Goal: Transaction & Acquisition: Purchase product/service

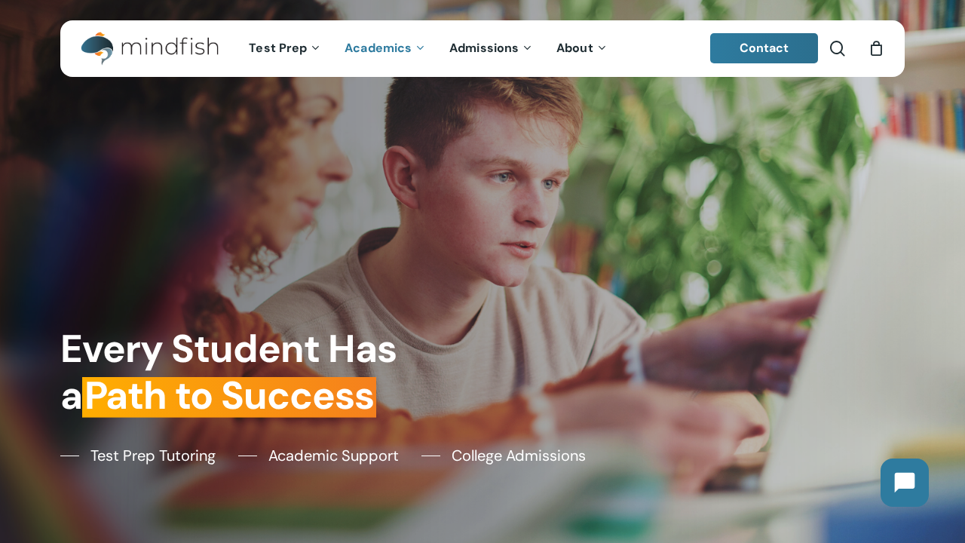
click at [373, 49] on span "Academics" at bounding box center [378, 48] width 67 height 16
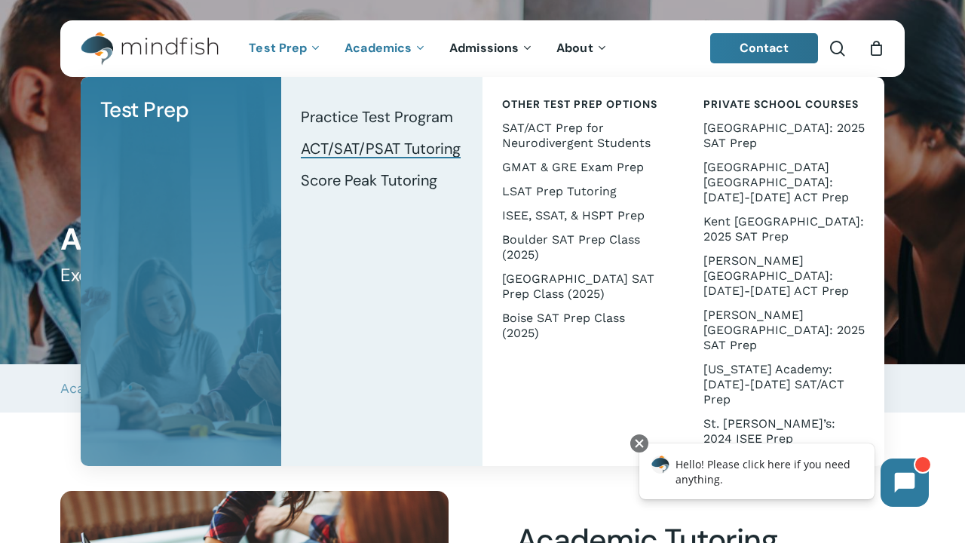
click at [382, 147] on span "ACT/SAT/PSAT Tutoring" at bounding box center [381, 149] width 160 height 20
click at [387, 143] on span "ACT/SAT/PSAT Tutoring" at bounding box center [381, 149] width 160 height 20
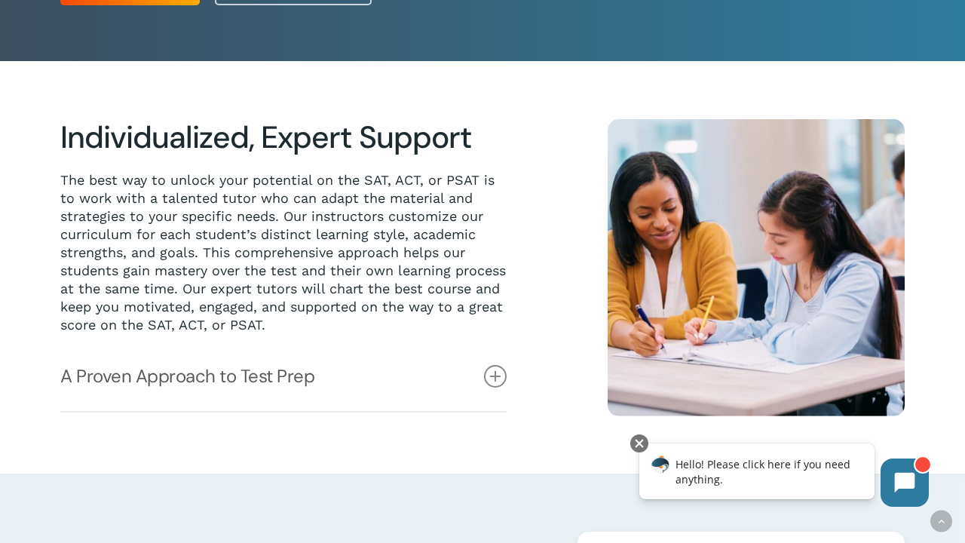
scroll to position [337, 1]
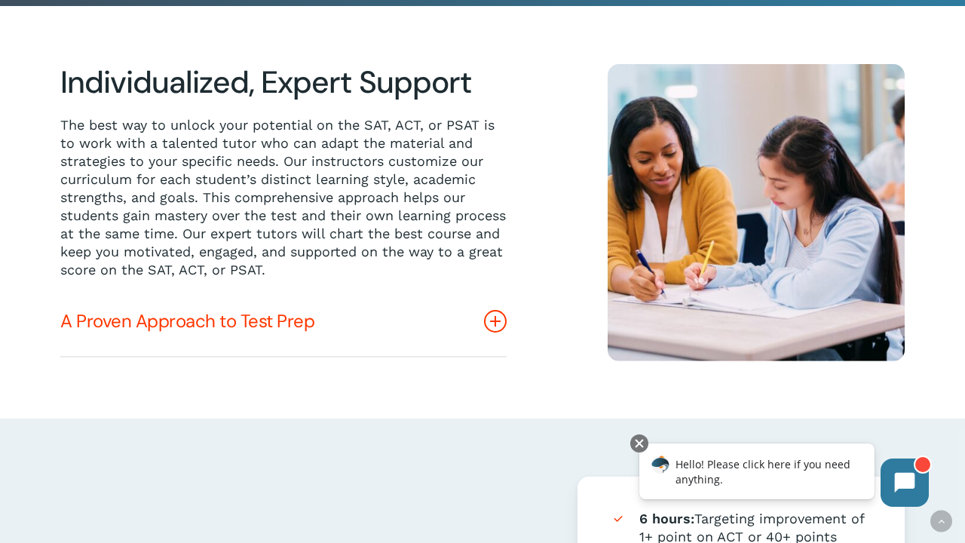
click at [324, 333] on link "A Proven Approach to Test Prep" at bounding box center [283, 321] width 446 height 69
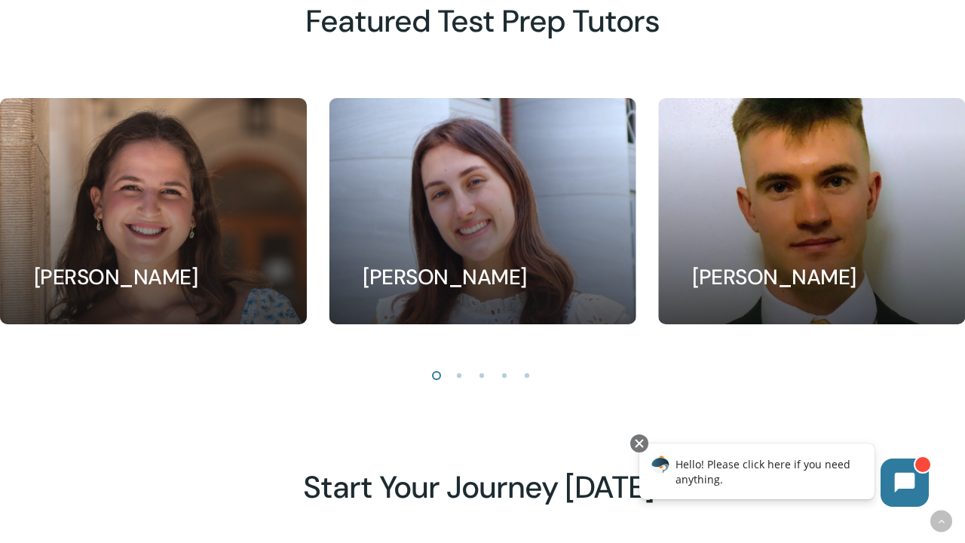
scroll to position [1501, 0]
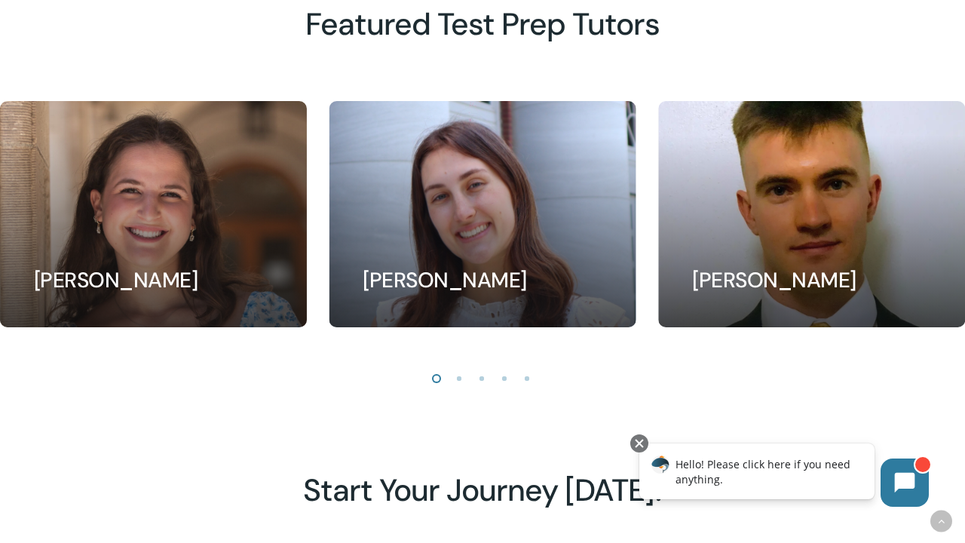
click at [458, 376] on li "Page dot 2" at bounding box center [460, 377] width 23 height 23
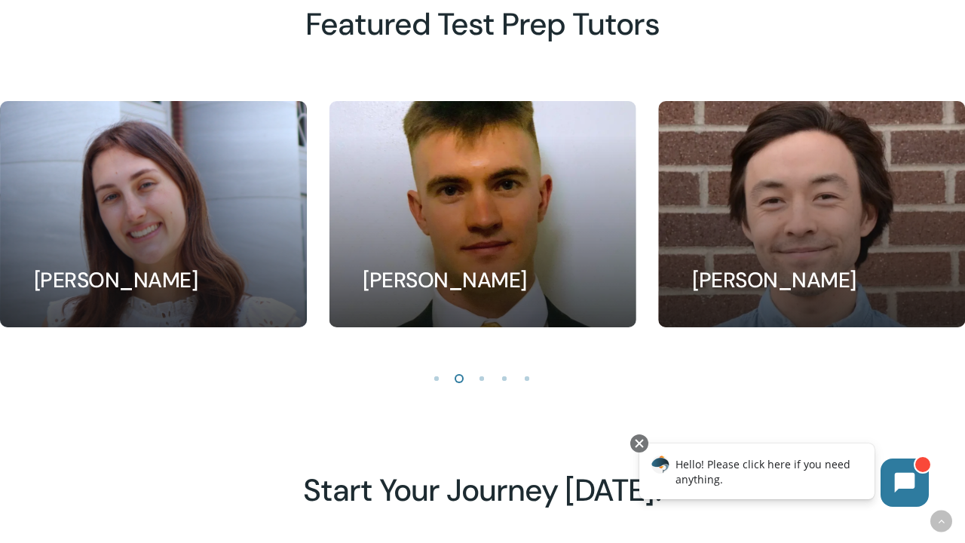
click at [480, 375] on li "Page dot 3" at bounding box center [482, 377] width 23 height 23
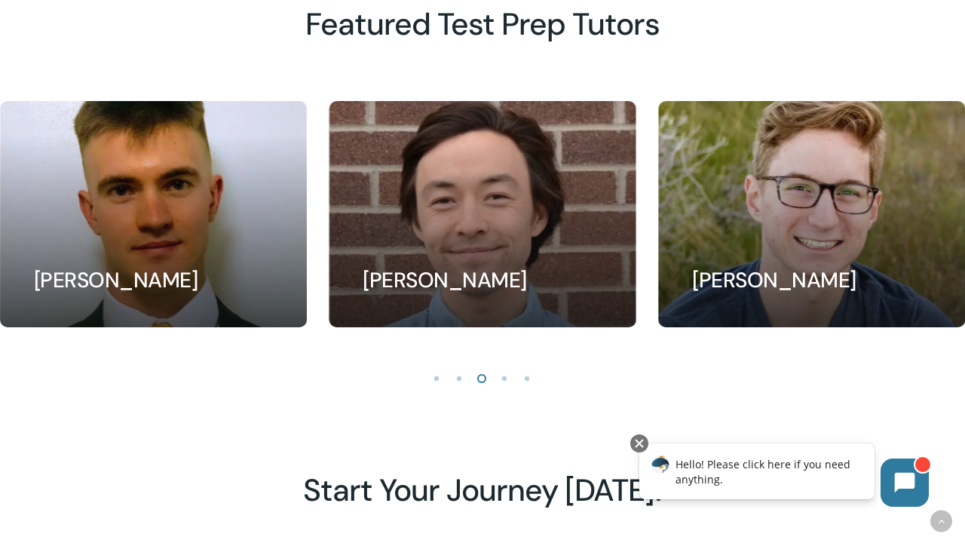
click at [501, 370] on li "Page dot 4" at bounding box center [505, 377] width 23 height 23
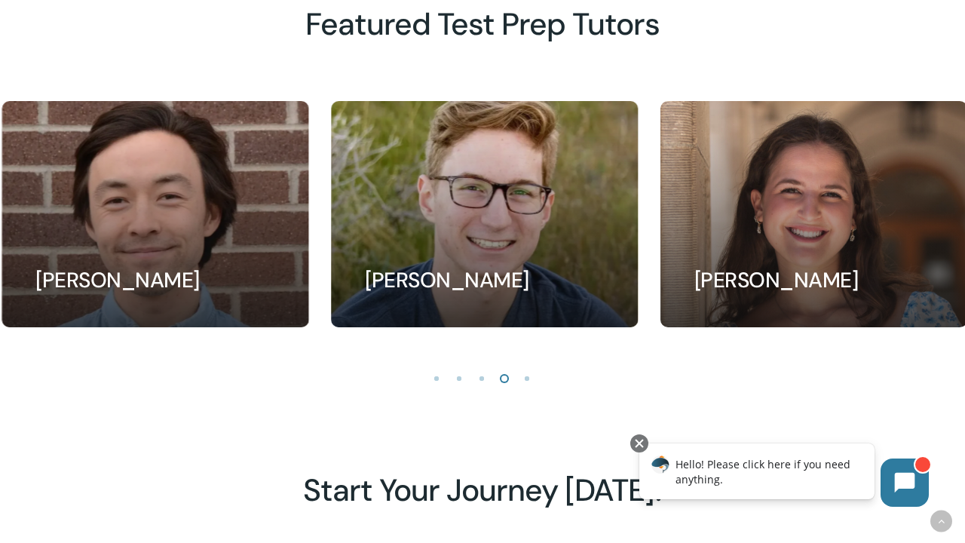
click at [528, 370] on li "Page dot 5" at bounding box center [528, 377] width 23 height 23
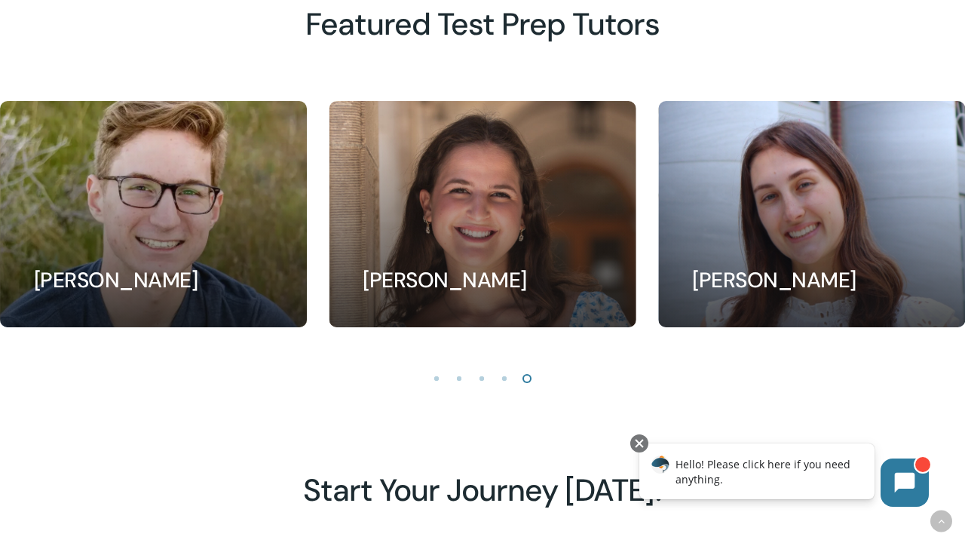
click at [446, 375] on li "Page dot 1" at bounding box center [437, 377] width 23 height 23
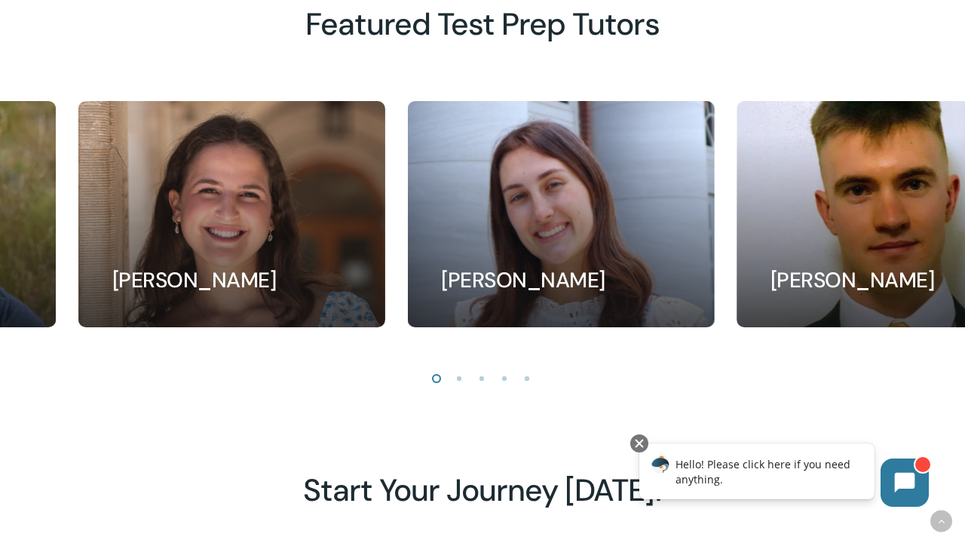
click at [435, 375] on li "Page dot 1" at bounding box center [437, 377] width 23 height 23
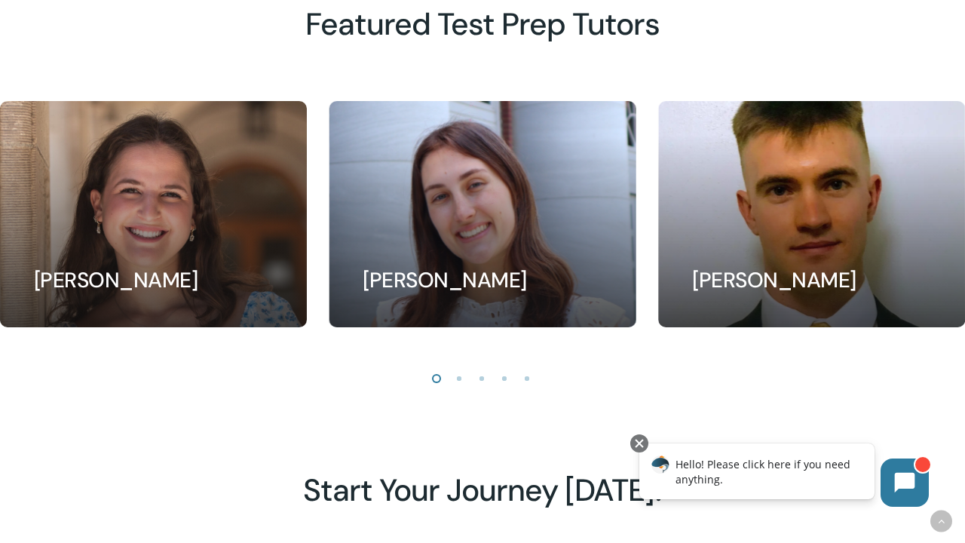
click at [431, 375] on li "Page dot 1" at bounding box center [437, 377] width 23 height 23
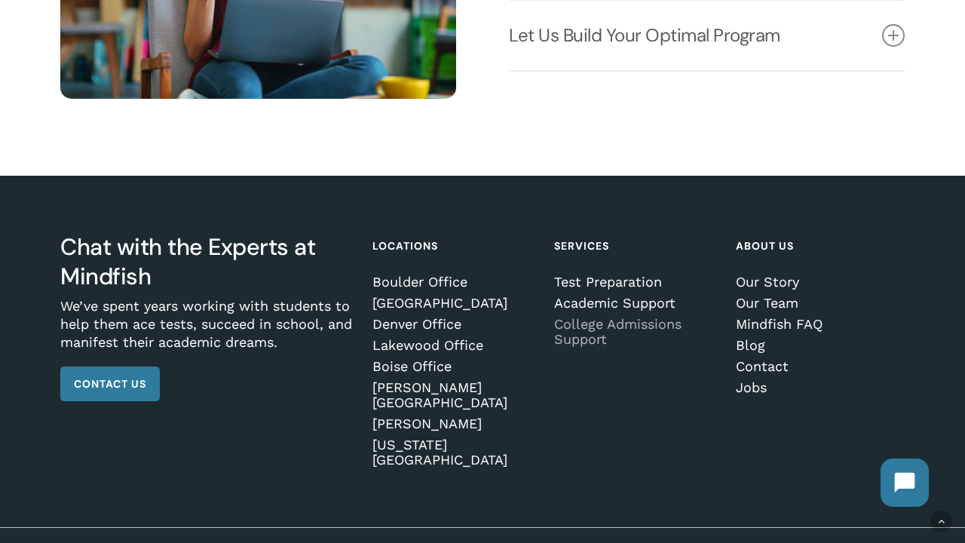
scroll to position [2037, 0]
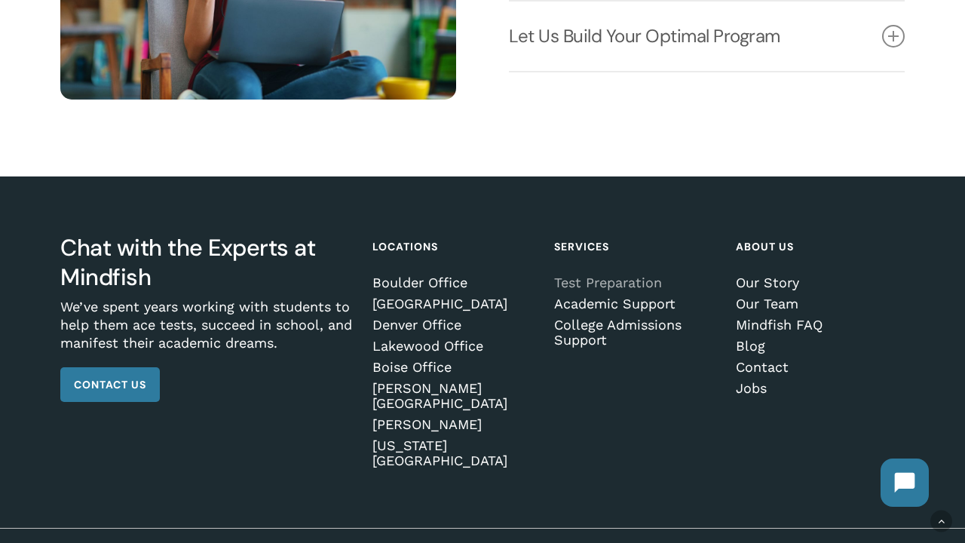
click at [603, 280] on link "Test Preparation" at bounding box center [636, 282] width 164 height 15
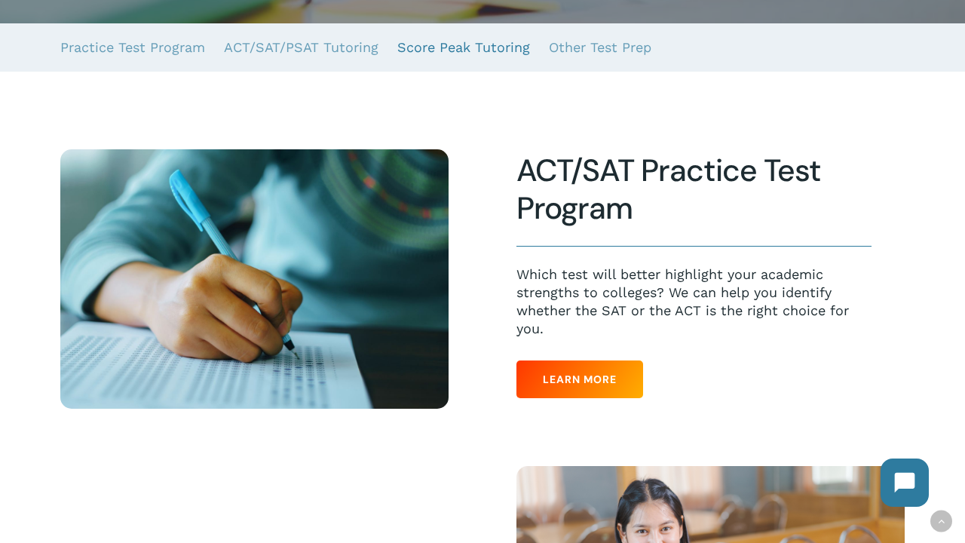
scroll to position [308, 0]
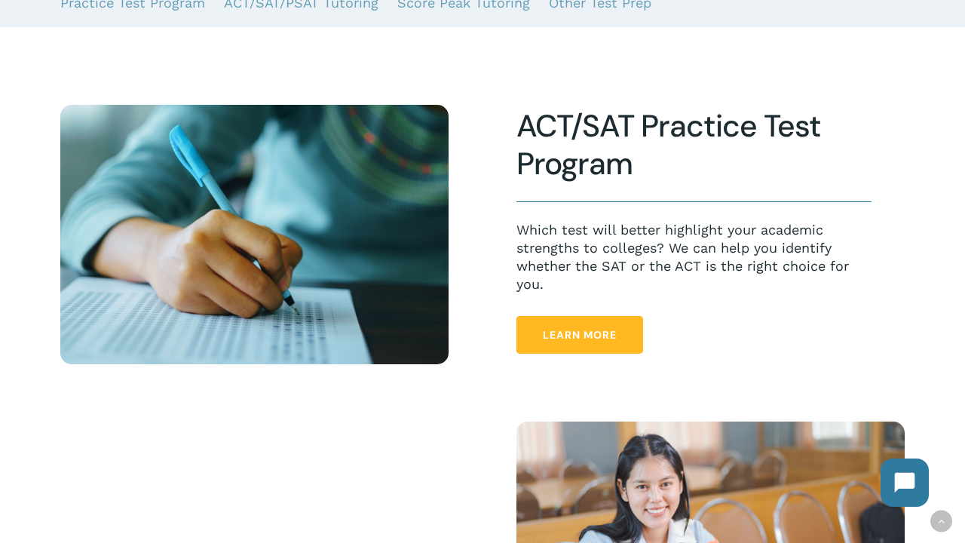
click at [565, 337] on span "Learn More" at bounding box center [580, 334] width 74 height 15
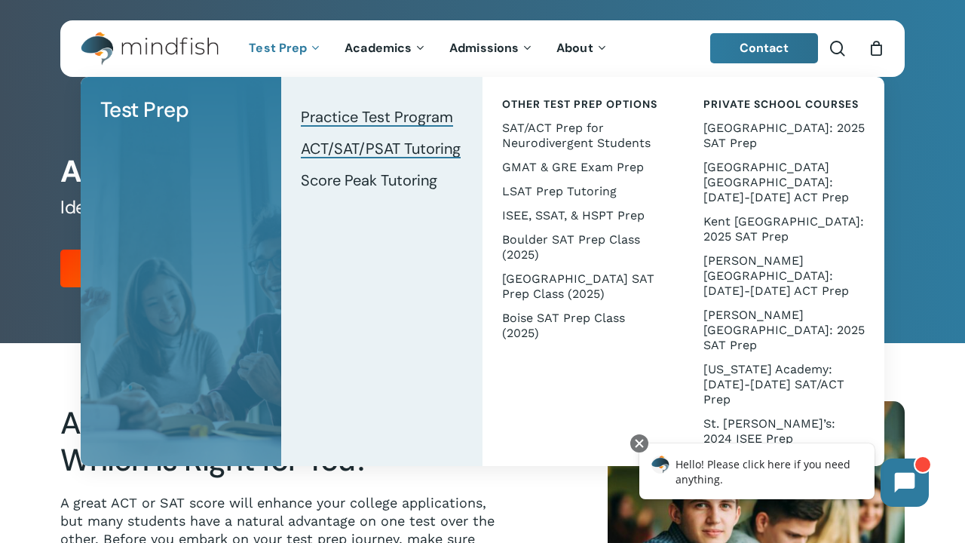
click at [351, 154] on span "ACT/SAT/PSAT Tutoring" at bounding box center [381, 149] width 160 height 20
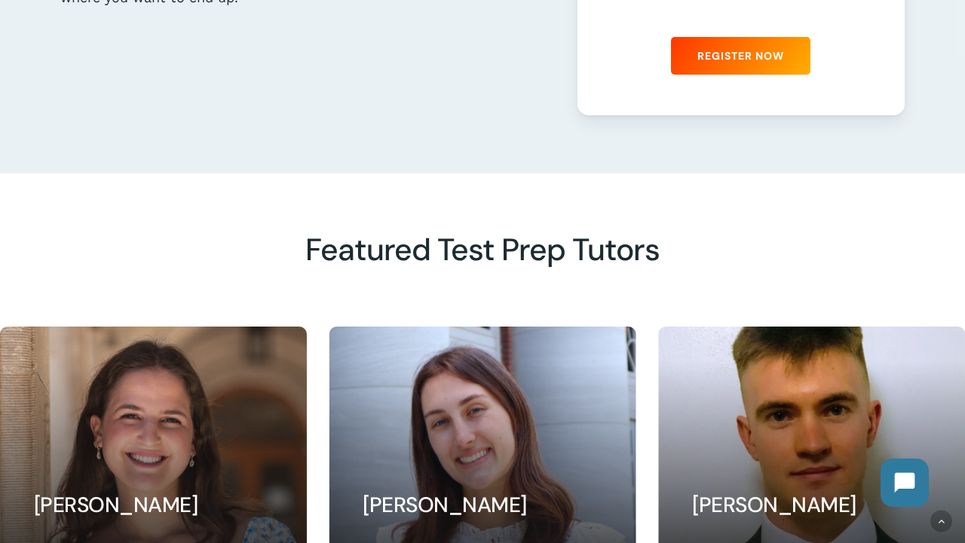
scroll to position [1062, 0]
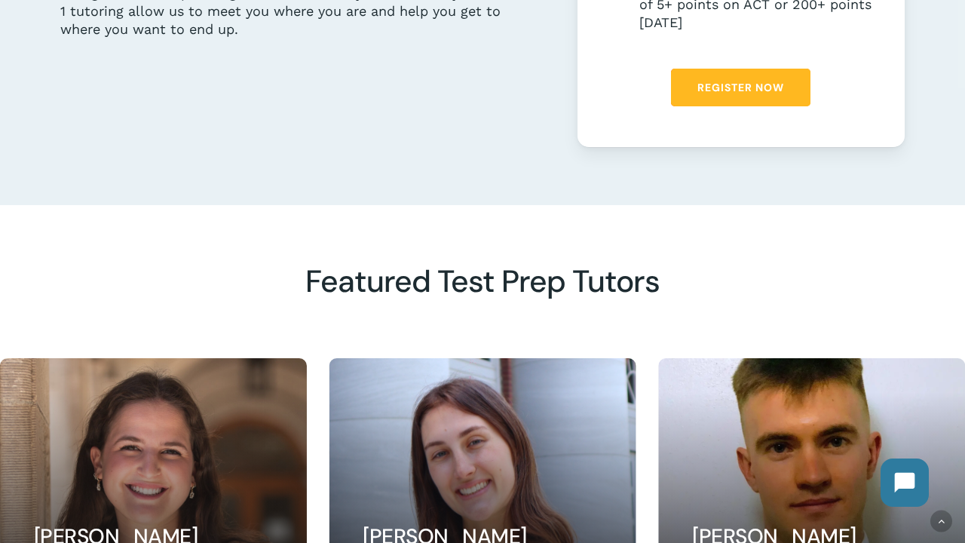
click at [721, 91] on span "Register Now" at bounding box center [741, 87] width 87 height 15
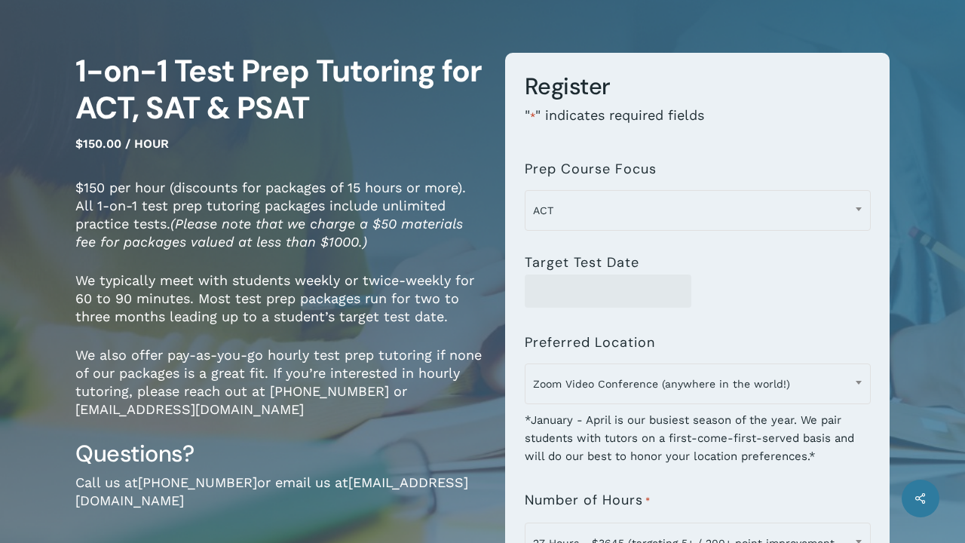
scroll to position [320, 0]
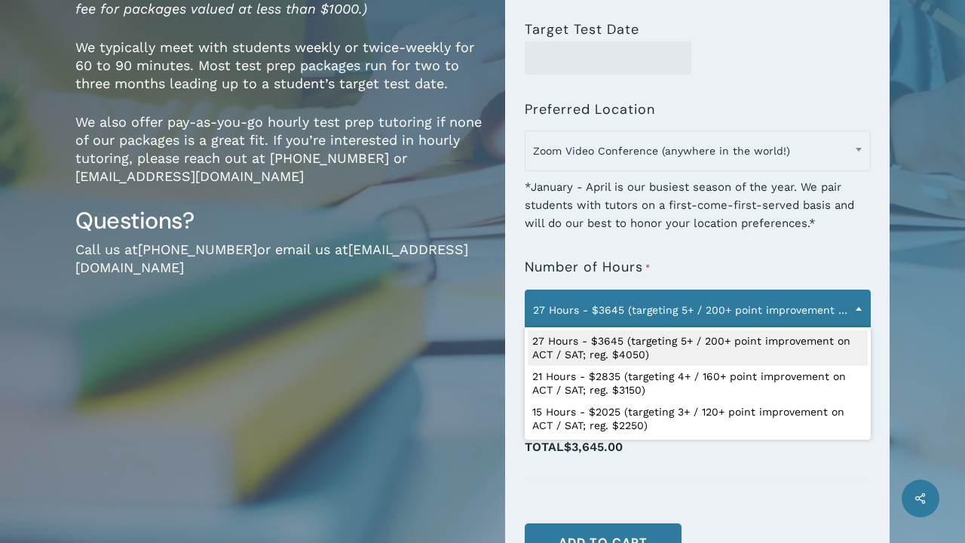
click at [610, 310] on span "27 Hours - $3645 (targeting 5+ / 200+ point improvement on ACT / SAT; reg. $405…" at bounding box center [698, 310] width 345 height 32
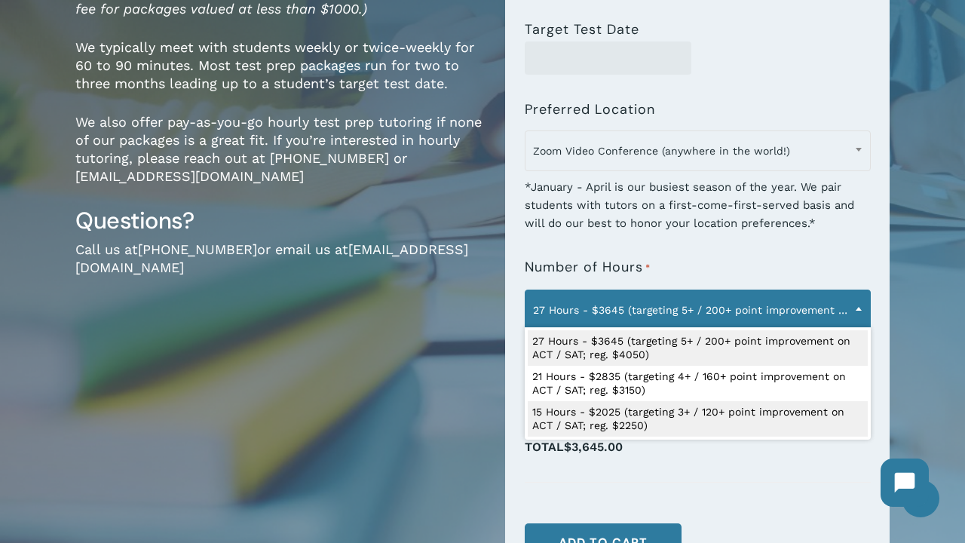
scroll to position [0, 0]
